Goal: Transaction & Acquisition: Purchase product/service

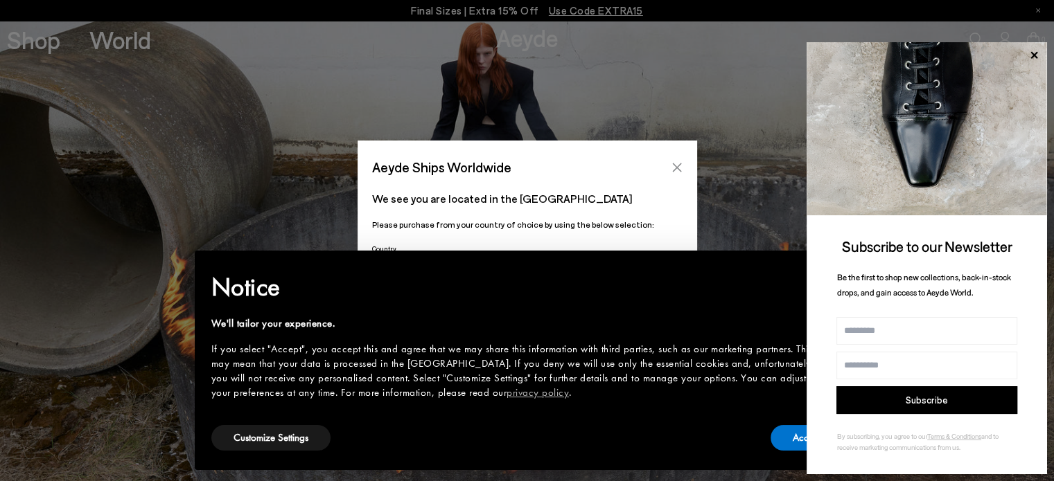
click at [673, 168] on icon "Close" at bounding box center [676, 167] width 11 height 11
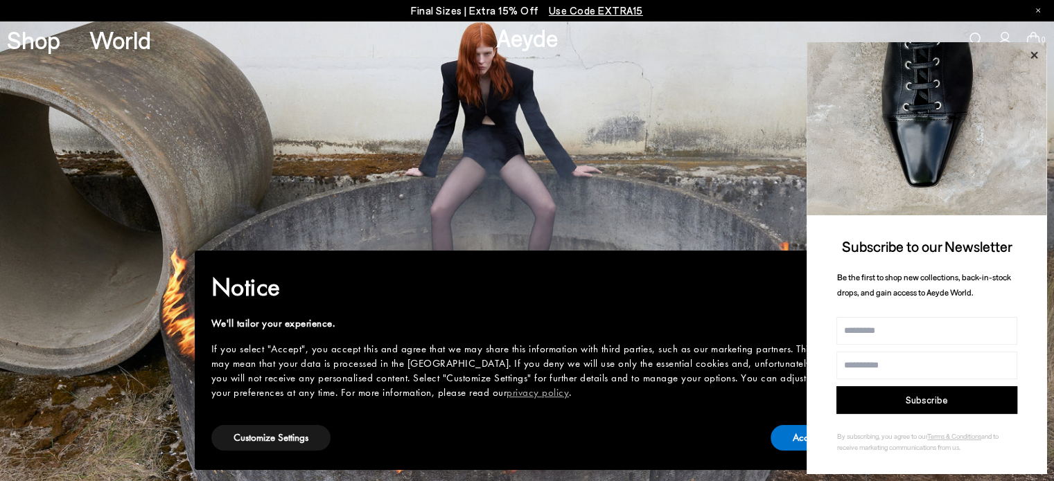
click at [1029, 55] on icon at bounding box center [1034, 55] width 18 height 18
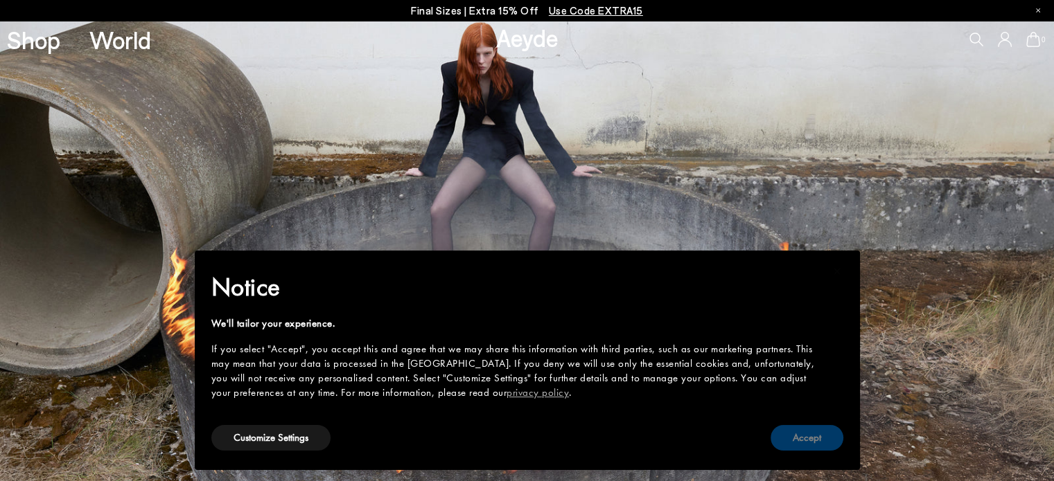
click at [812, 440] on button "Accept" at bounding box center [806, 438] width 73 height 26
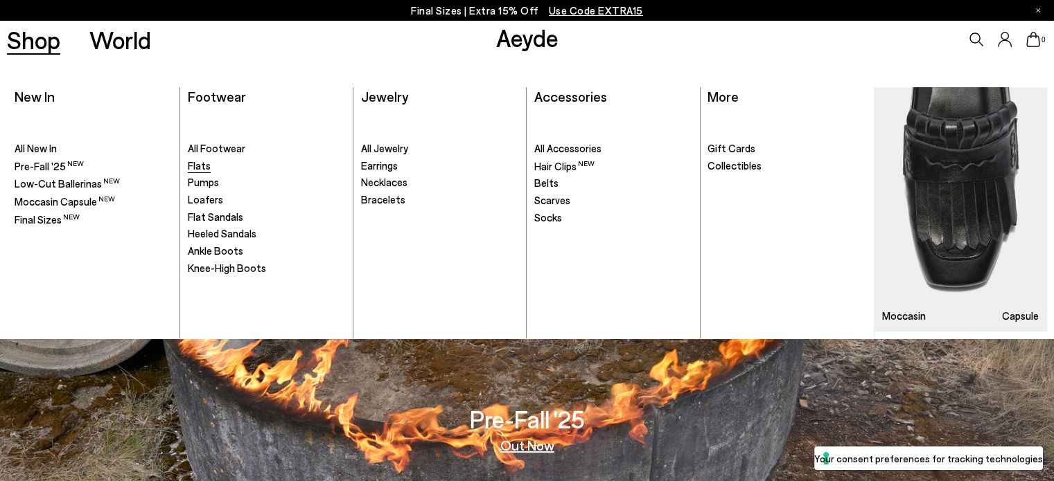
click at [197, 164] on span "Flats" at bounding box center [199, 165] width 23 height 12
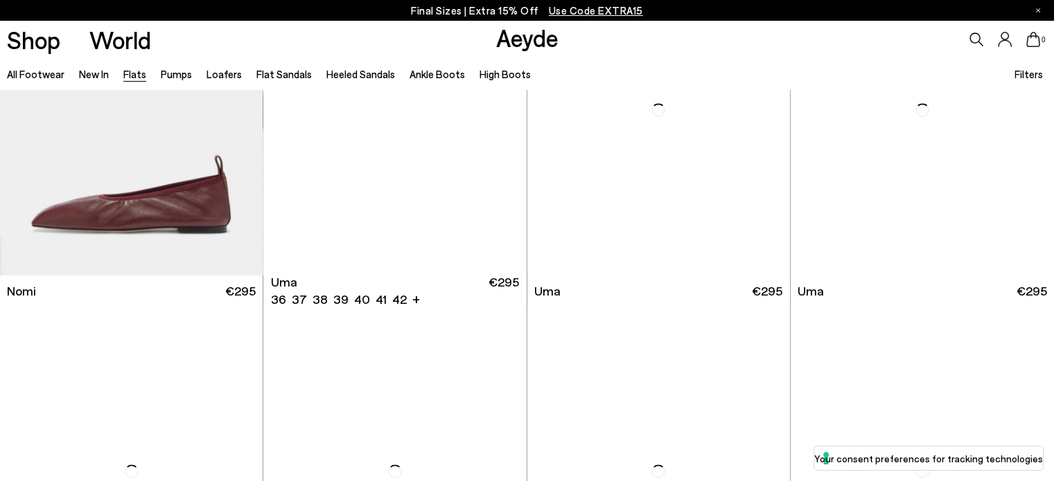
scroll to position [878, 0]
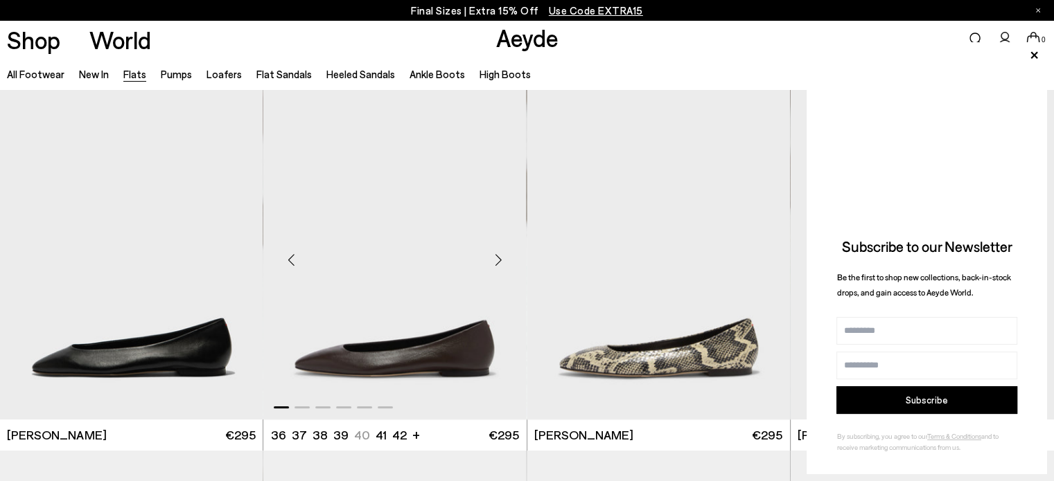
scroll to position [578, 0]
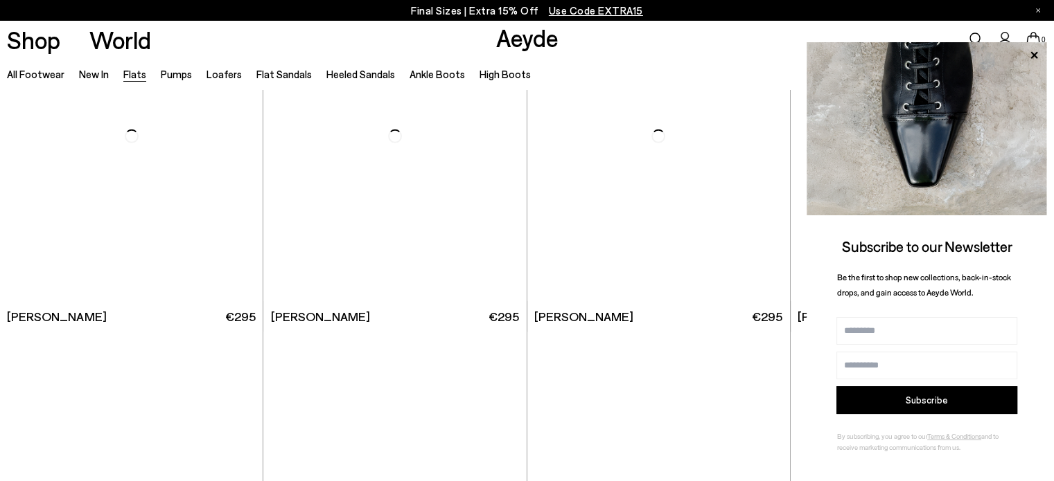
scroll to position [6624, 0]
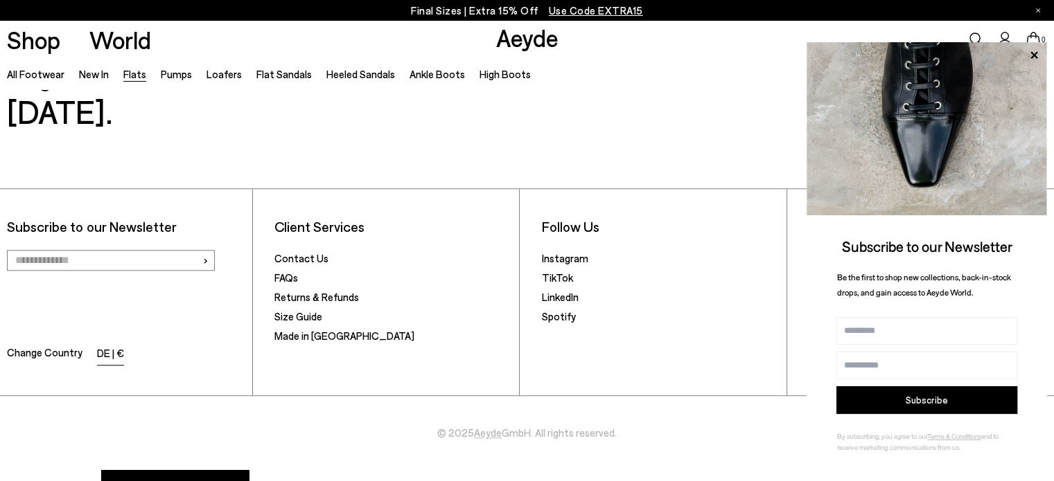
click at [105, 345] on li "DE | €" at bounding box center [110, 354] width 27 height 19
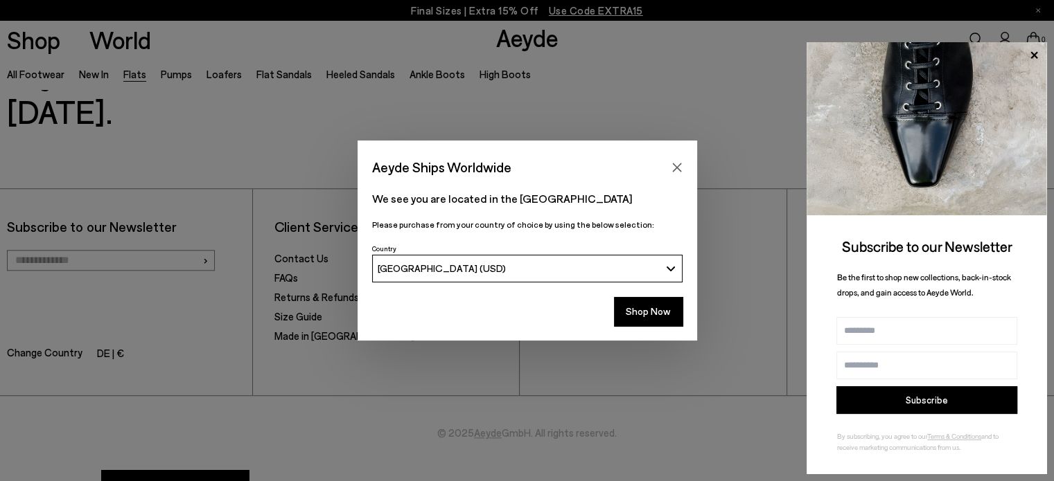
click at [444, 269] on span "[GEOGRAPHIC_DATA] (USD)" at bounding box center [442, 269] width 128 height 12
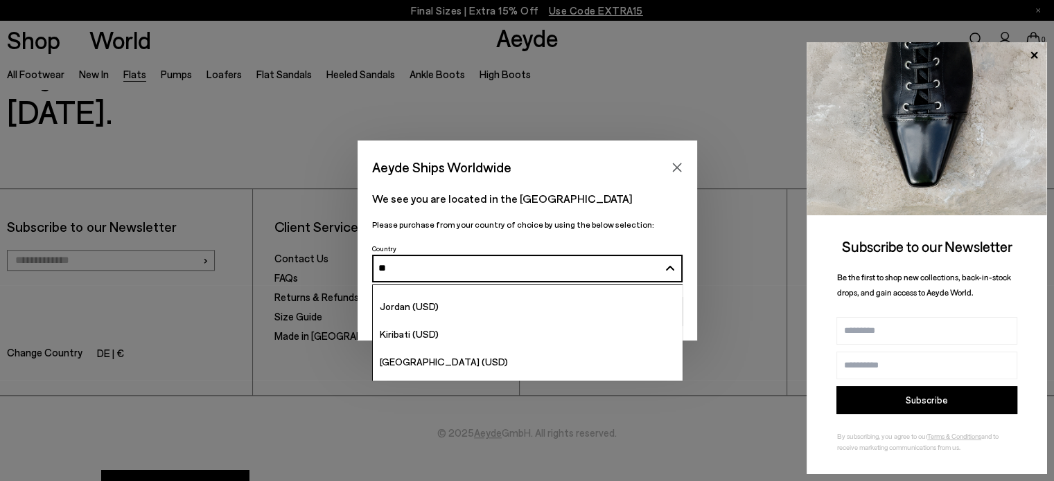
scroll to position [680, 0]
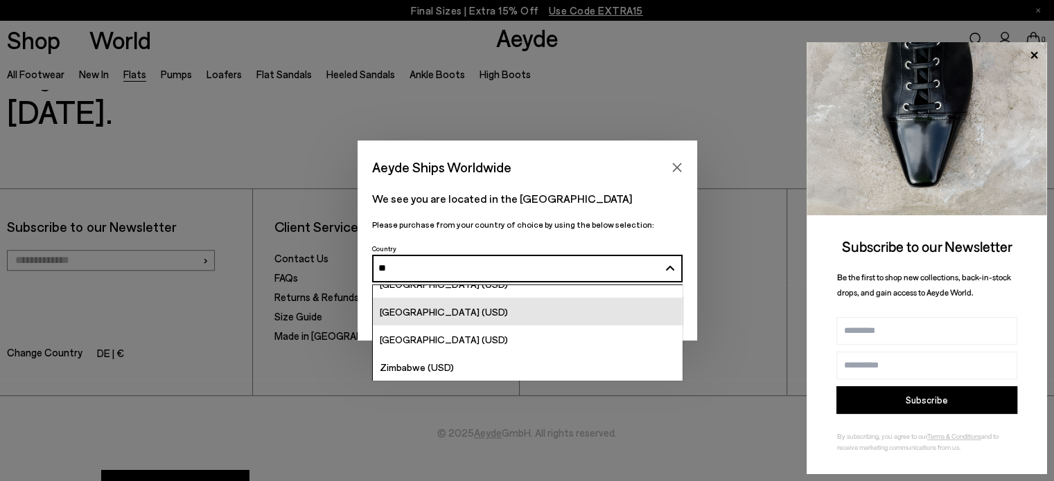
type input "**"
click at [434, 314] on span "[GEOGRAPHIC_DATA] (USD)" at bounding box center [444, 312] width 128 height 12
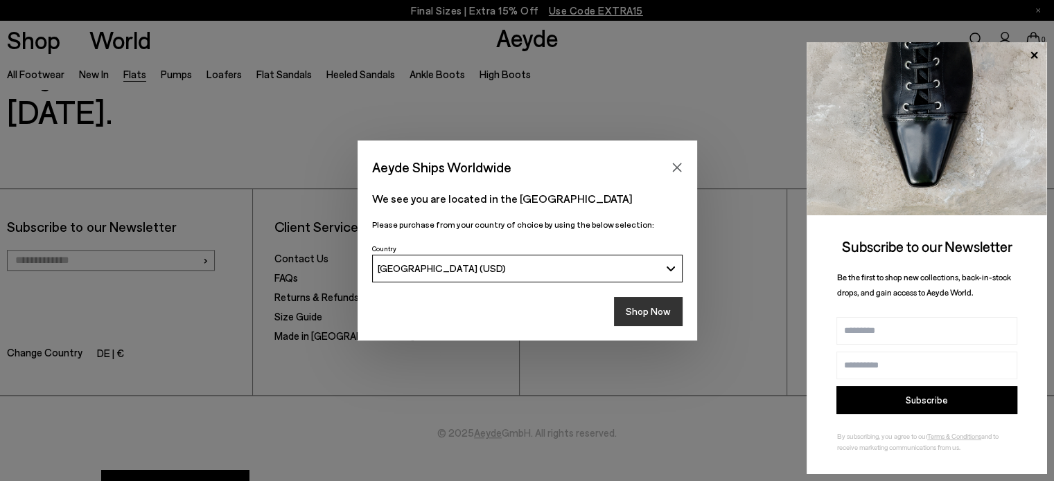
click at [638, 309] on button "Shop Now" at bounding box center [648, 311] width 69 height 29
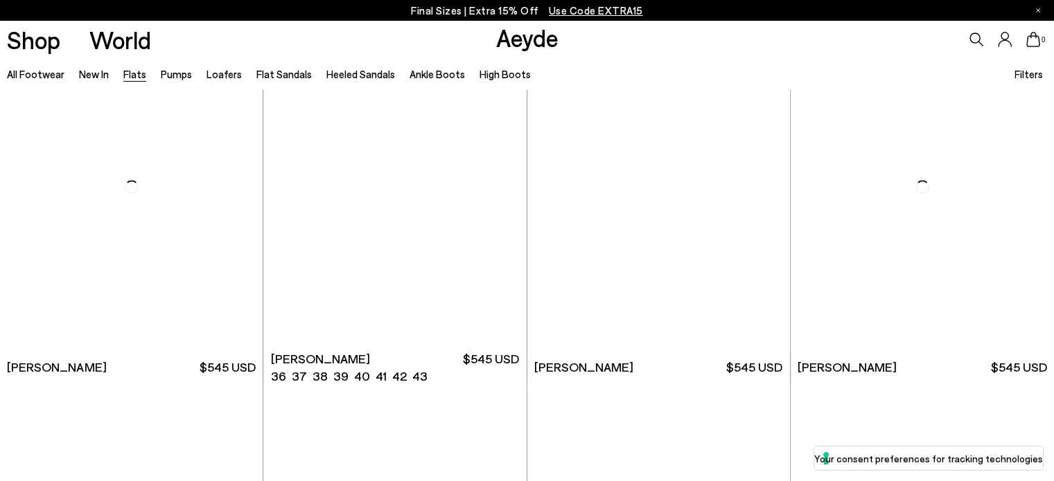
scroll to position [5837, 0]
